Goal: Check status: Check status

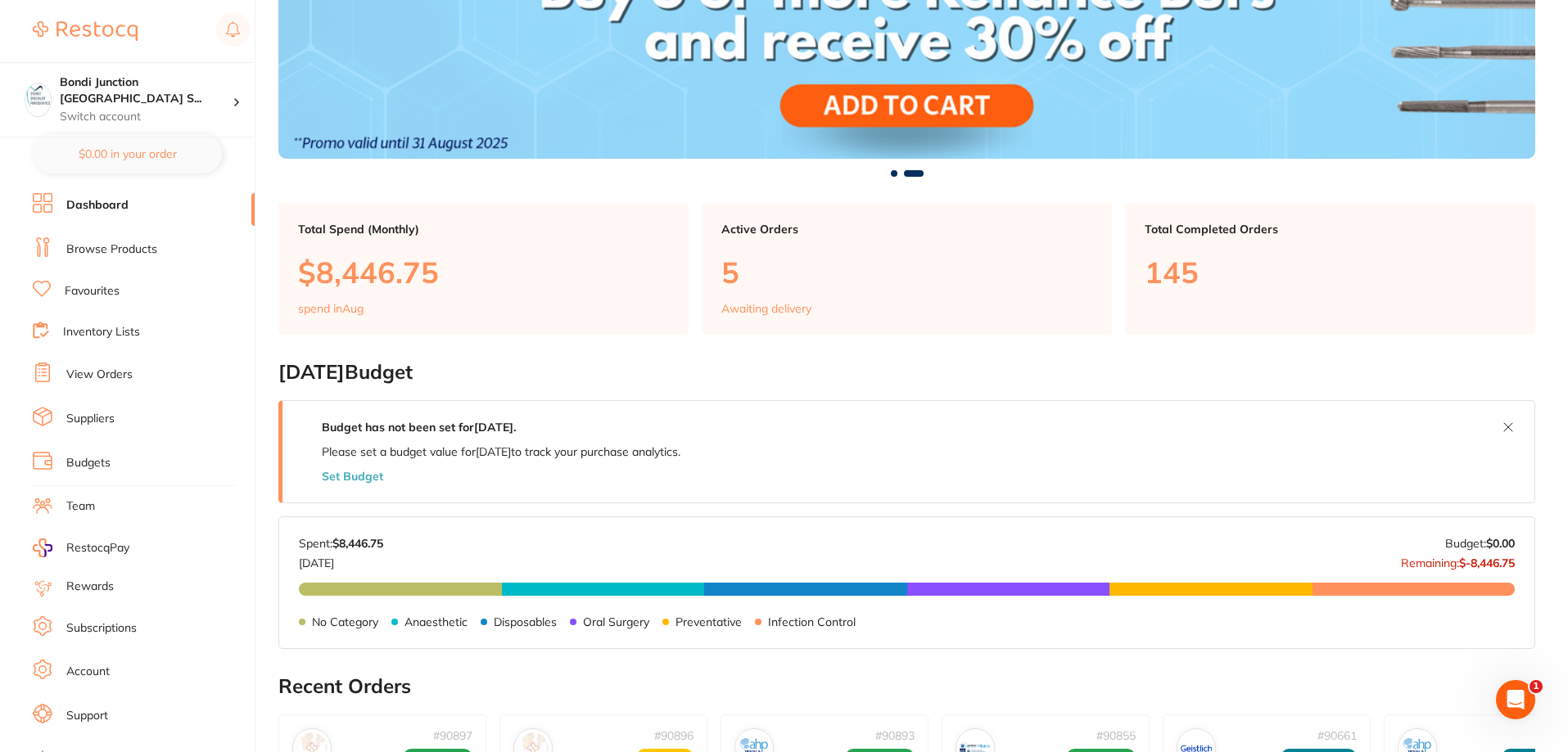
click at [102, 375] on link "View Orders" at bounding box center [99, 375] width 66 height 17
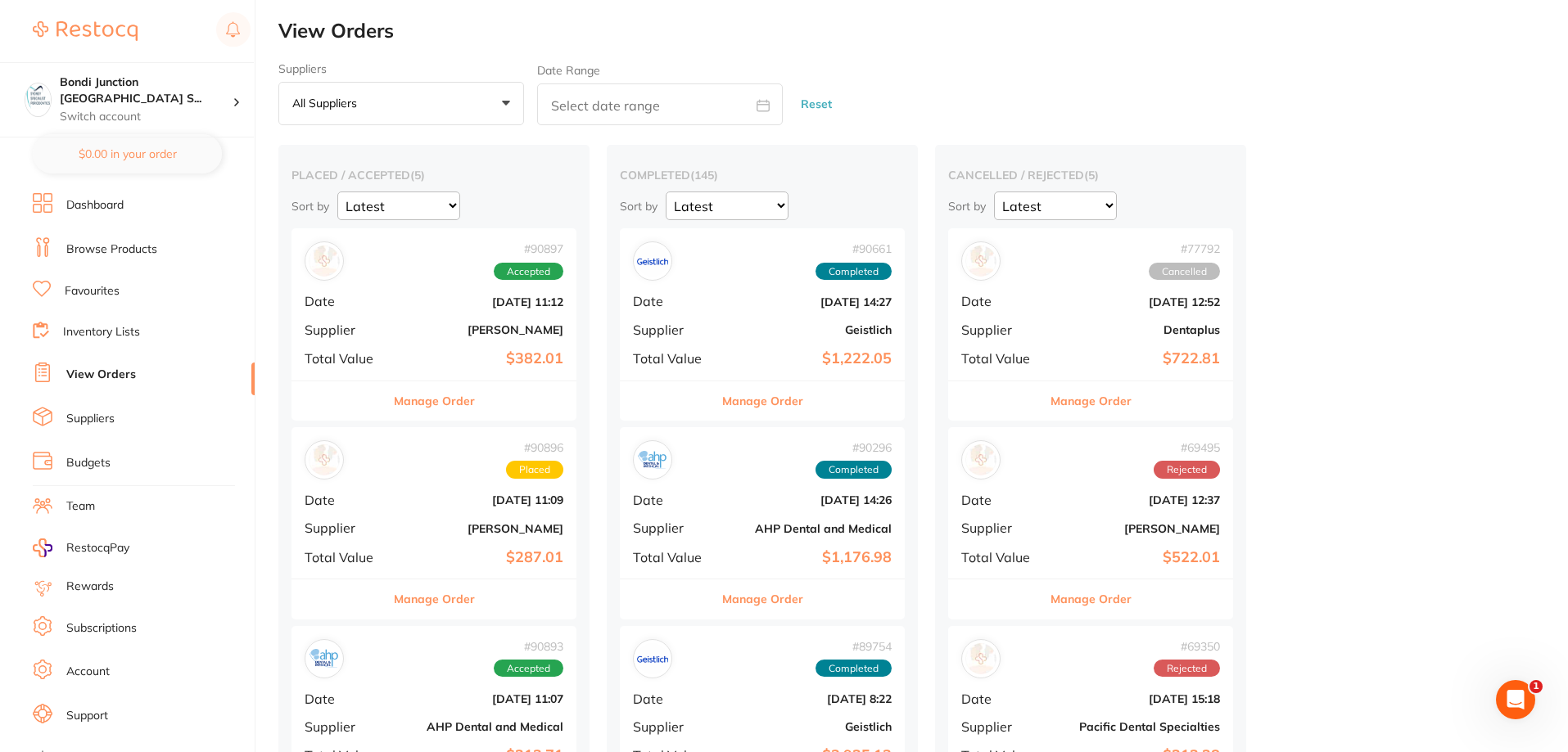
click at [440, 534] on b "[PERSON_NAME]" at bounding box center [482, 528] width 164 height 13
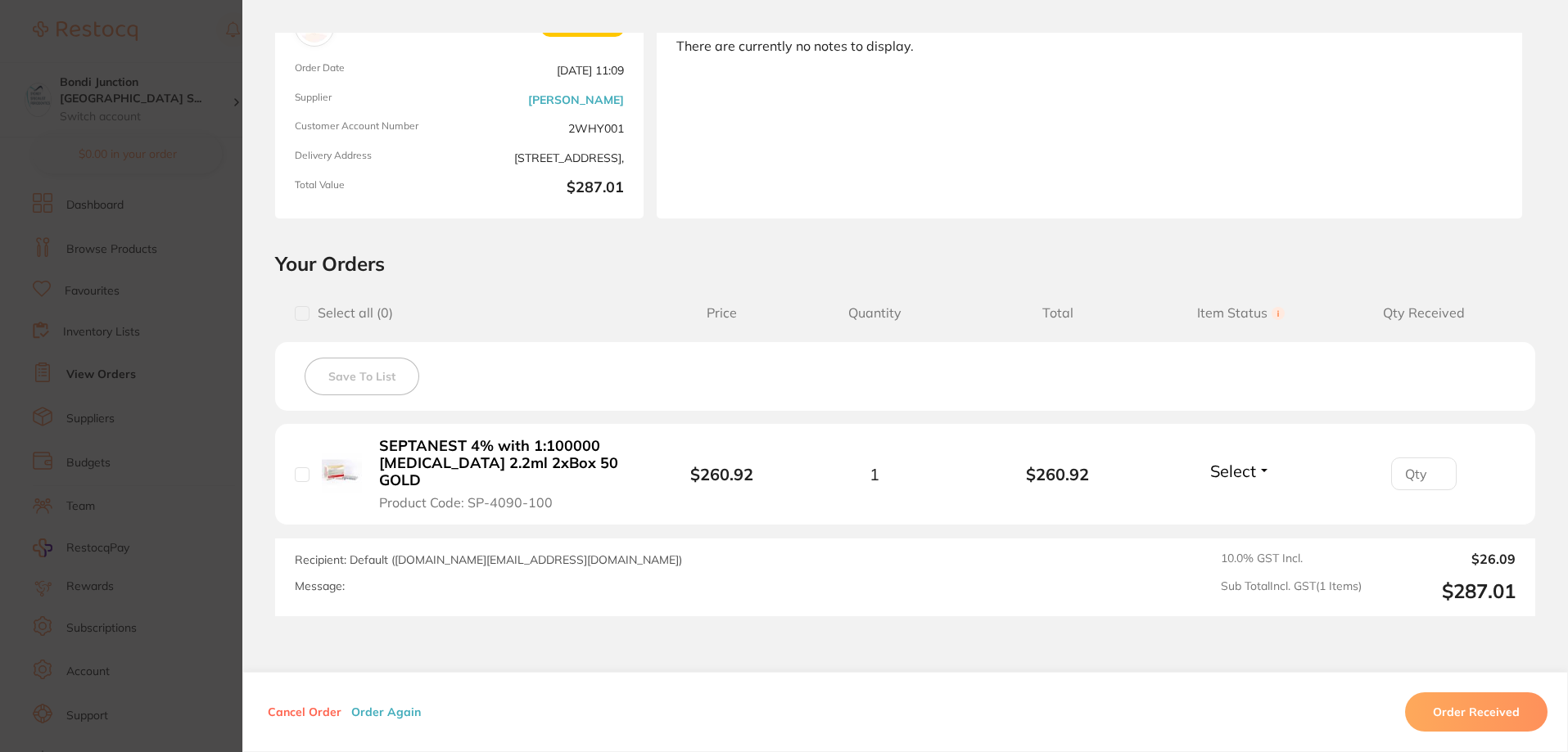
scroll to position [164, 0]
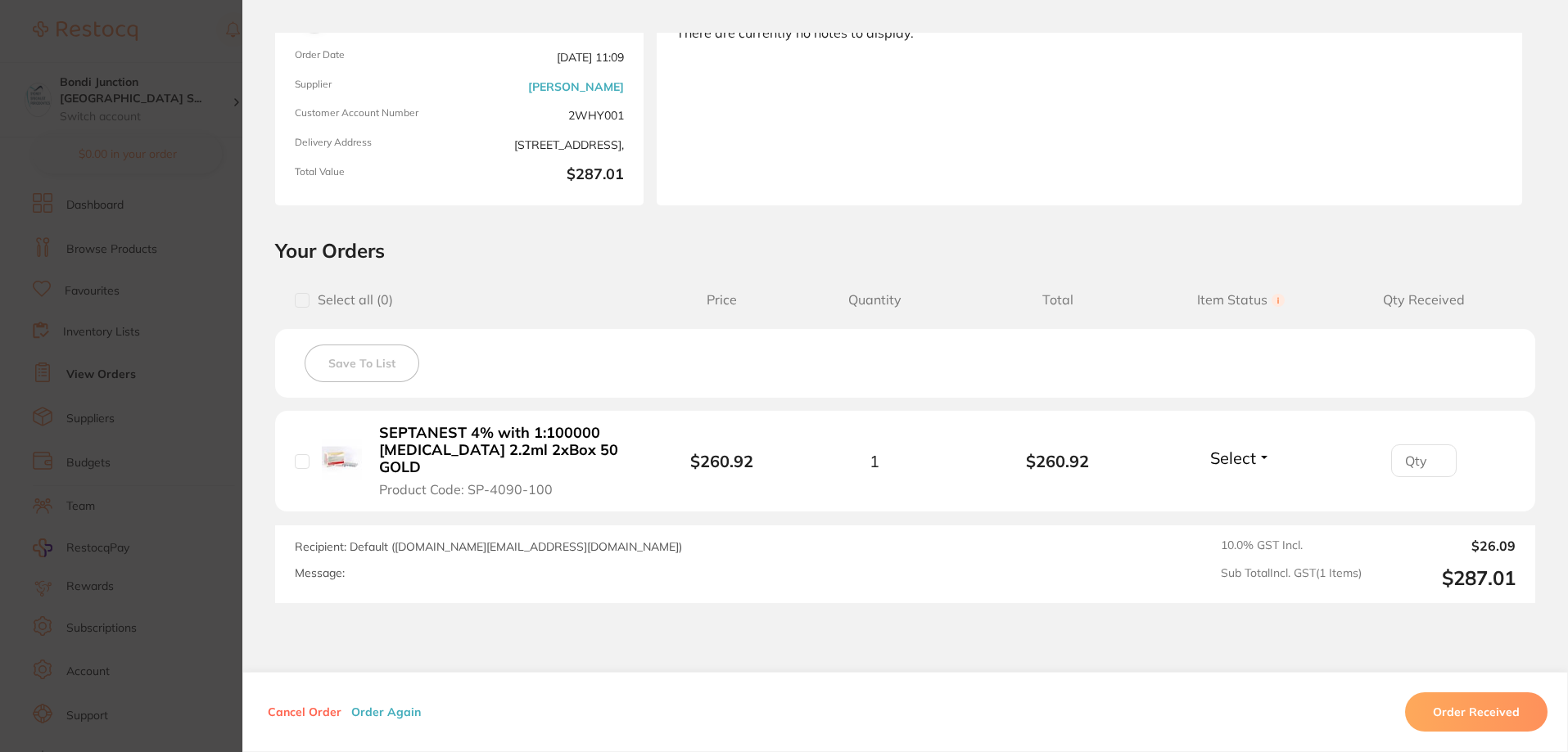
click at [229, 454] on section "Order ID: Restocq- 90896 Order Information Placed Order Order Date [DATE] 11:09…" at bounding box center [784, 376] width 1568 height 752
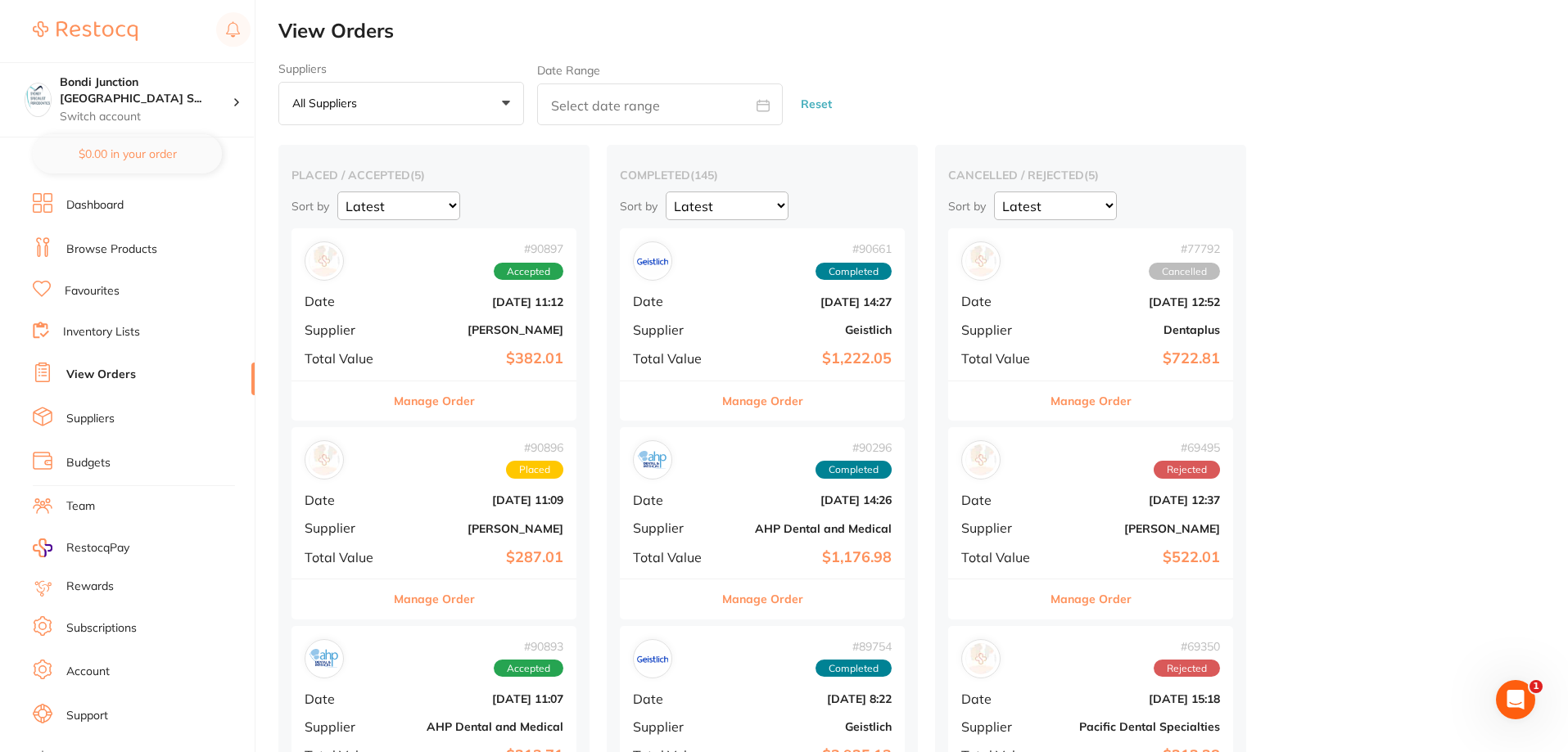
click at [452, 331] on b "[PERSON_NAME]" at bounding box center [482, 330] width 164 height 13
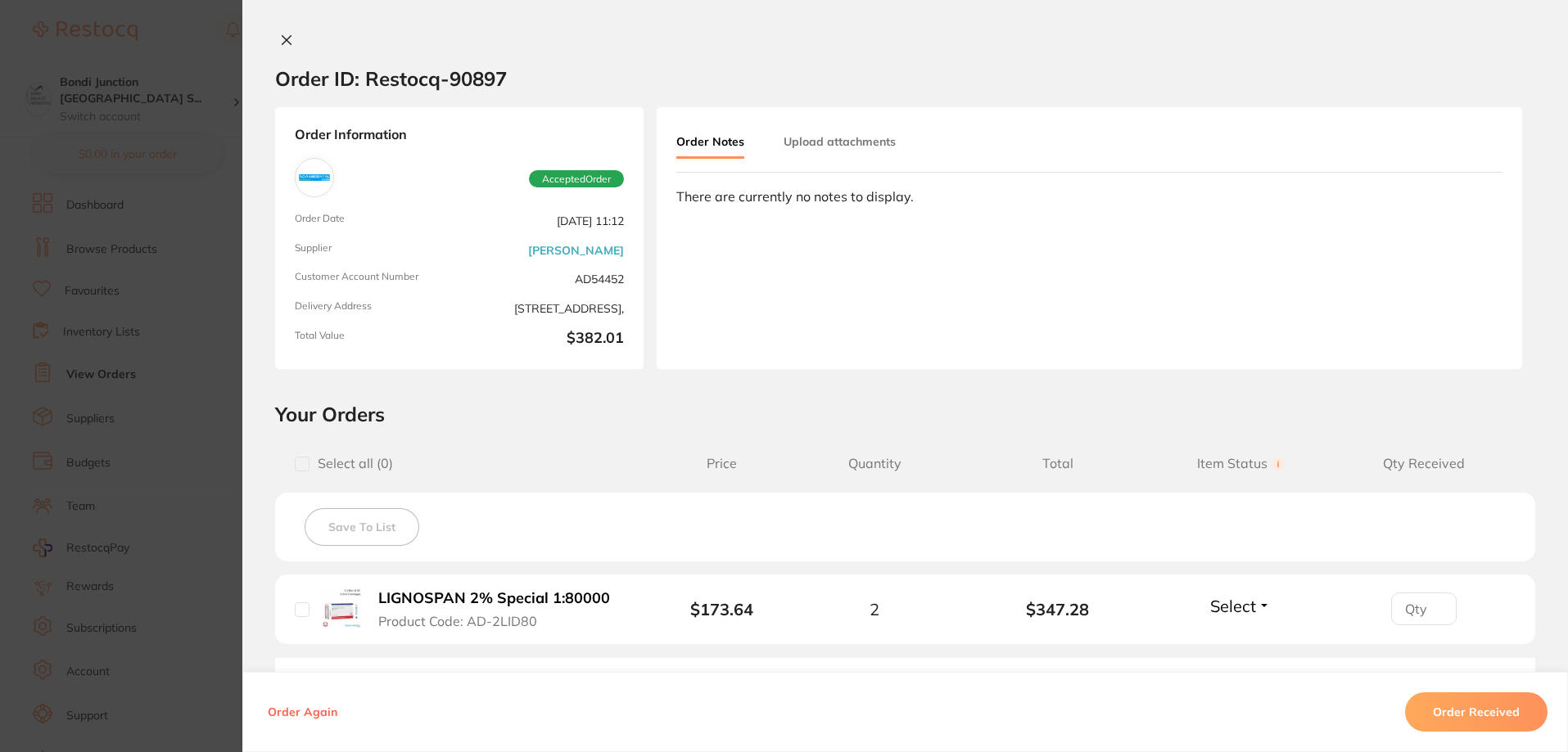
click at [158, 371] on section "Order ID: Restocq- 90897 Order Information Accepted Order Order Date [DATE] 11:…" at bounding box center [784, 376] width 1568 height 752
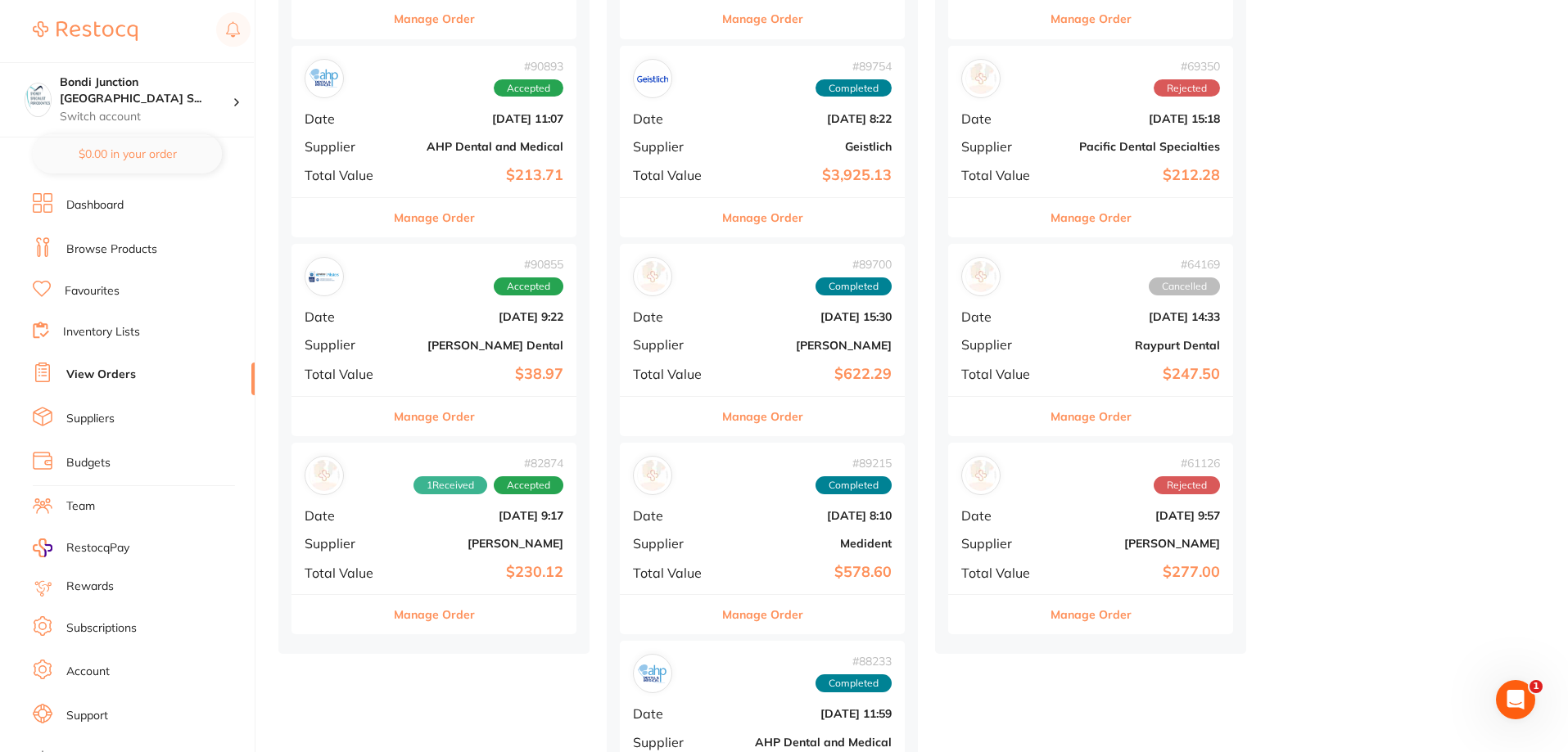
scroll to position [491, 0]
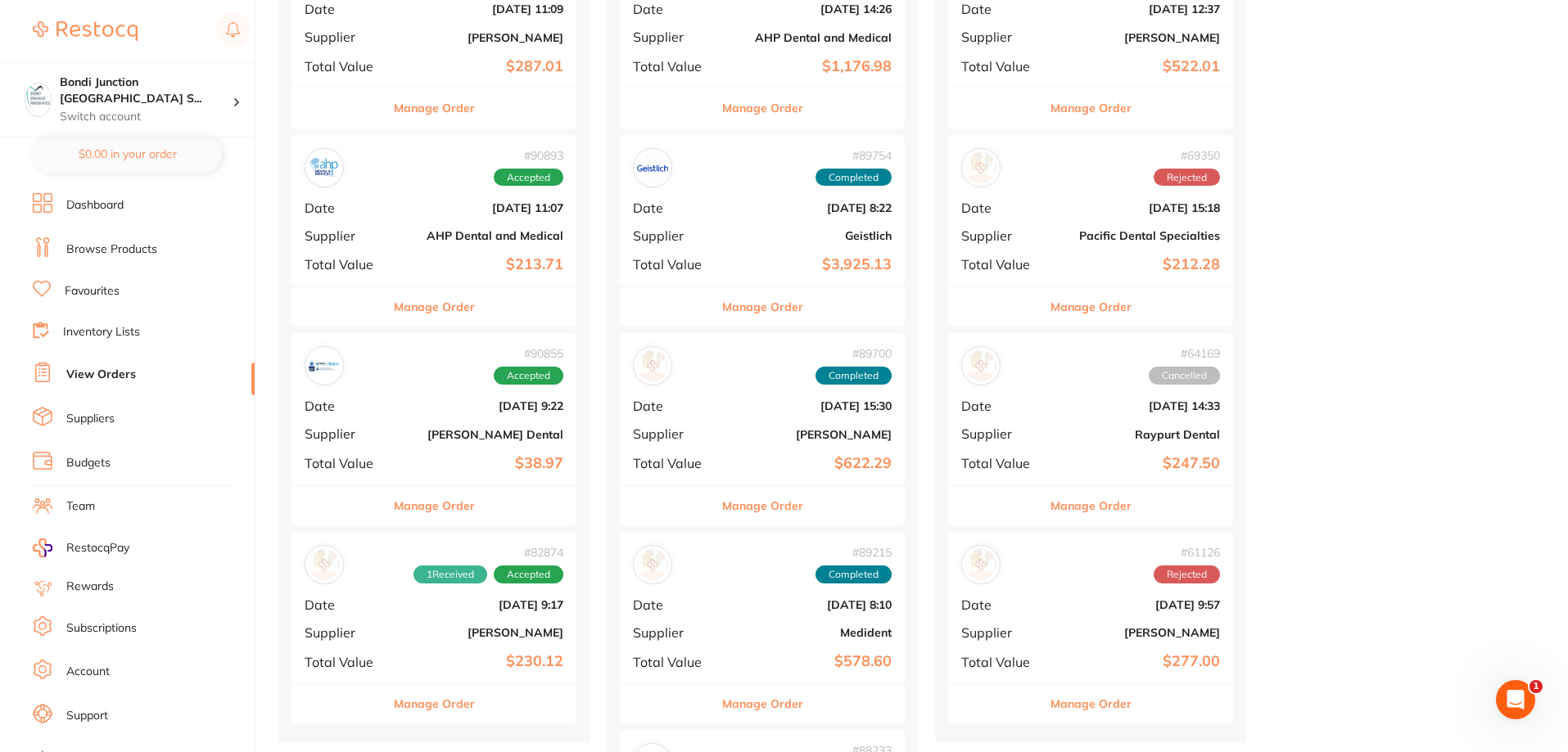
click at [440, 390] on div "# 90855 Accepted Date [DATE] 9:22 Supplier [PERSON_NAME] Dental Total Value $38…" at bounding box center [434, 409] width 285 height 152
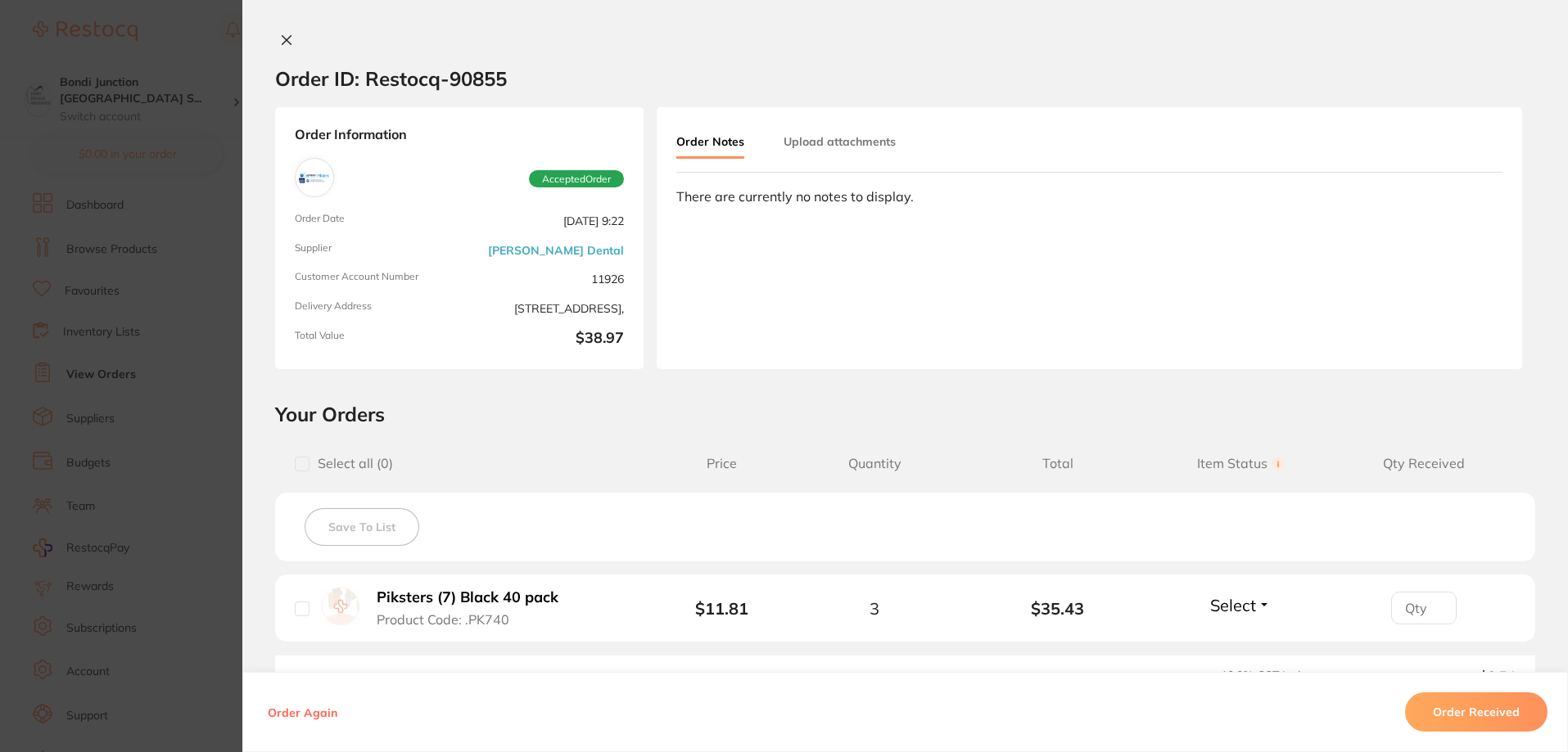
click at [199, 381] on section "Order ID: Restocq- 90855 Order Information Accepted Order Order Date [DATE] 9:2…" at bounding box center [784, 376] width 1568 height 752
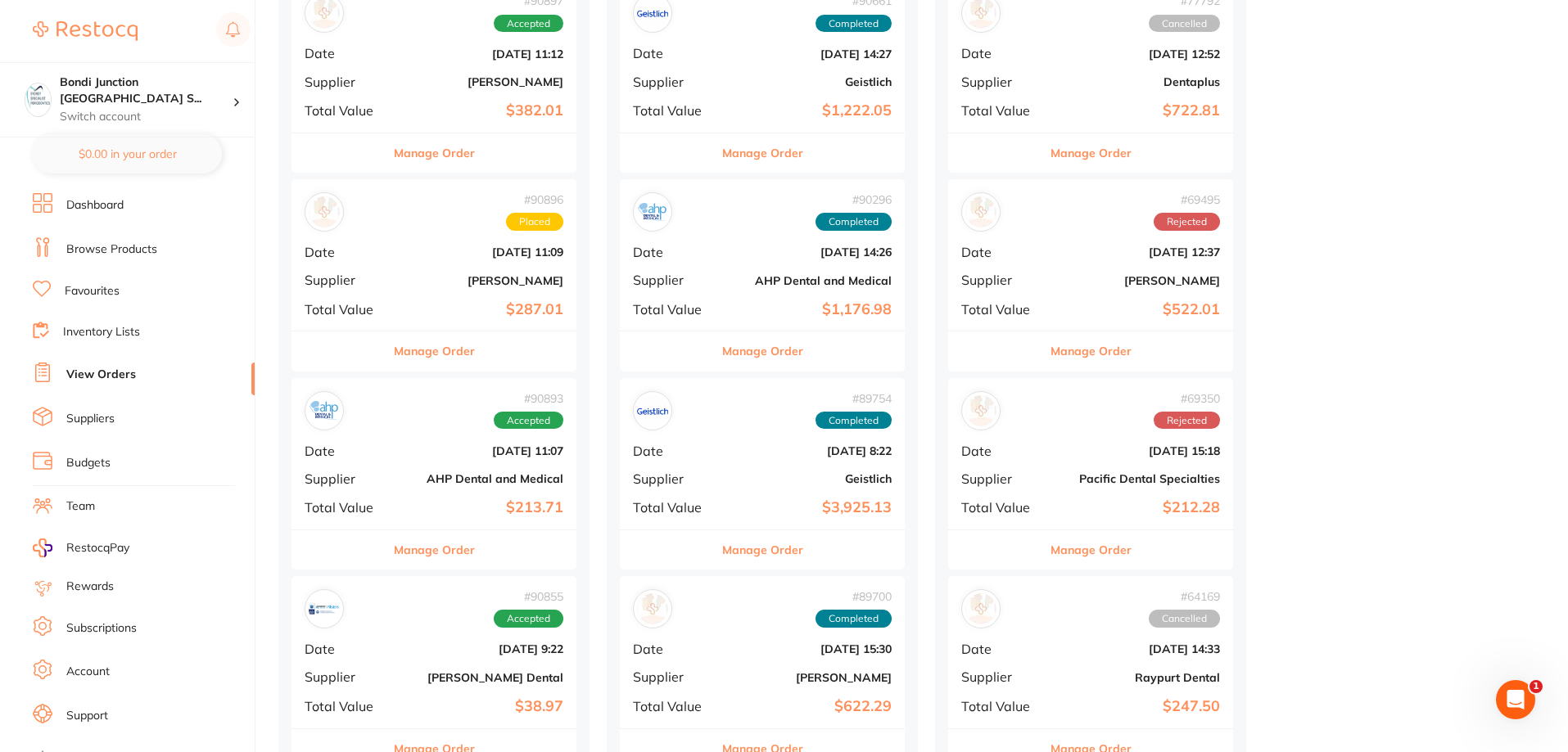
scroll to position [82, 0]
